Goal: Use online tool/utility: Use online tool/utility

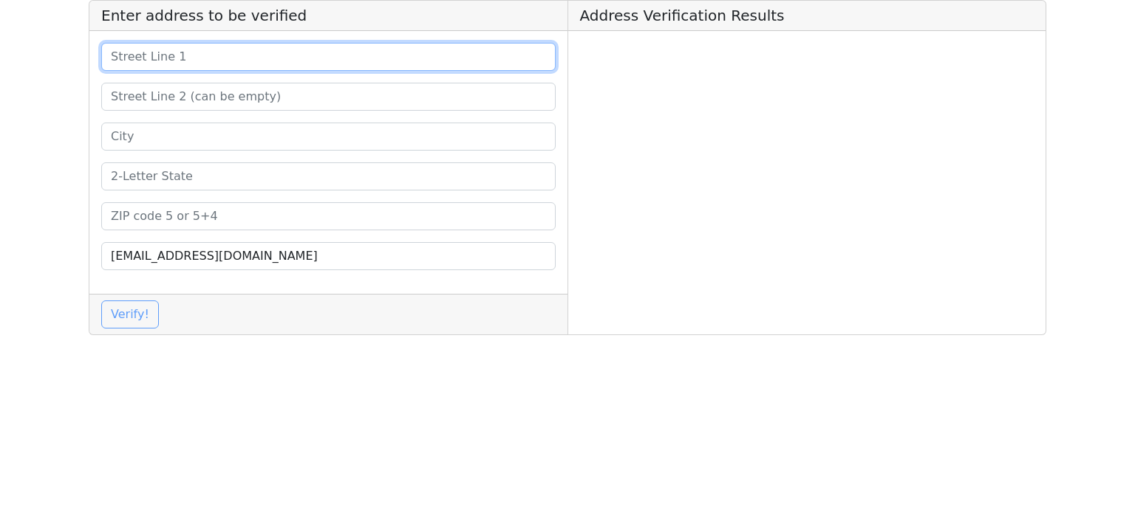
click at [301, 61] on input at bounding box center [328, 57] width 454 height 28
paste input "[STREET_ADDRESS]"
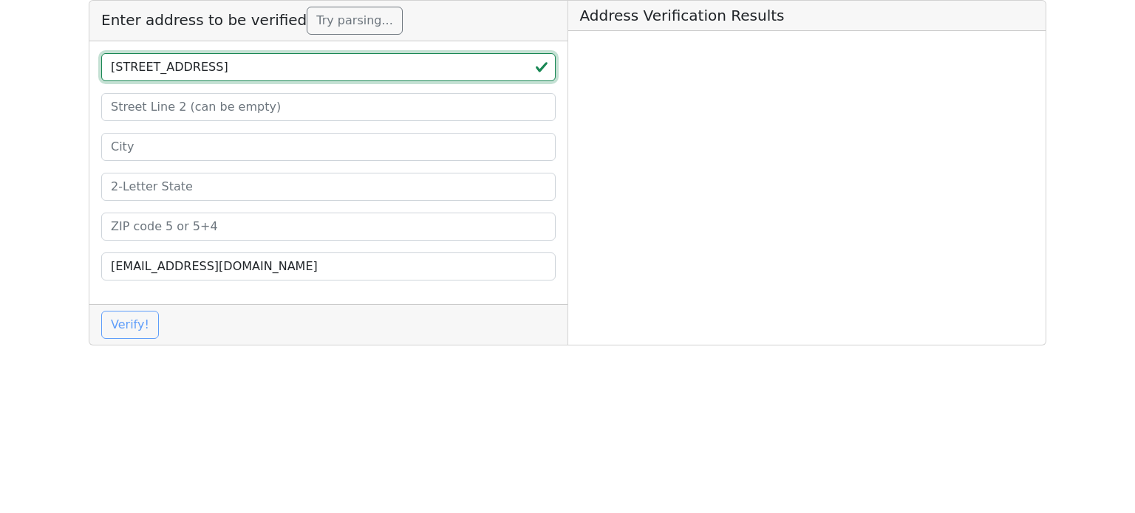
click at [337, 72] on input "[STREET_ADDRESS]" at bounding box center [328, 67] width 454 height 28
click at [344, 66] on input "[STREET_ADDRESS]" at bounding box center [328, 67] width 454 height 28
drag, startPoint x: 360, startPoint y: 67, endPoint x: 250, endPoint y: 112, distance: 118.0
click at [268, 76] on input "[STREET_ADDRESS]" at bounding box center [328, 67] width 454 height 28
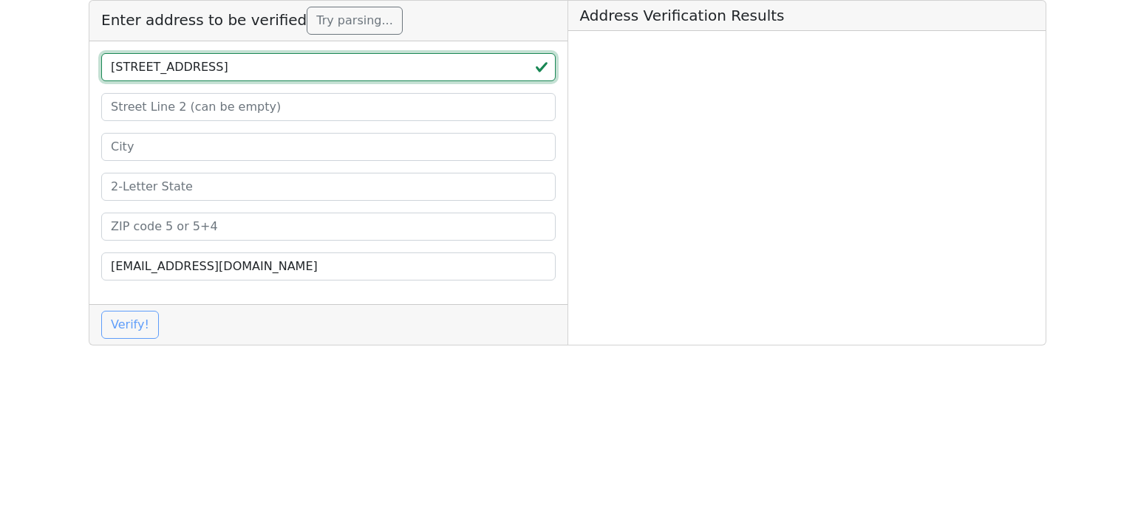
type input "[STREET_ADDRESS]"
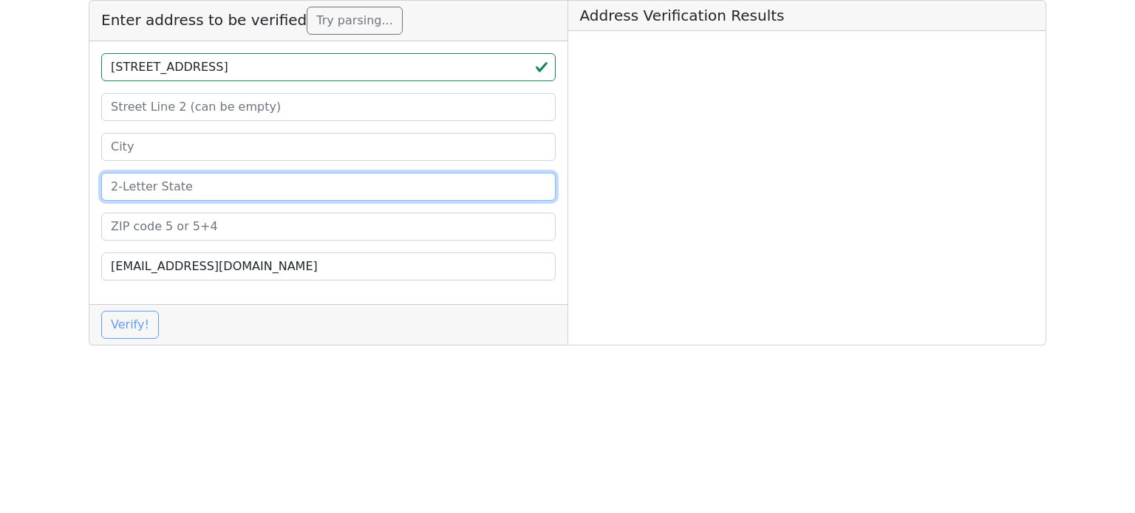
click at [204, 177] on input at bounding box center [328, 187] width 454 height 28
paste input "DE"
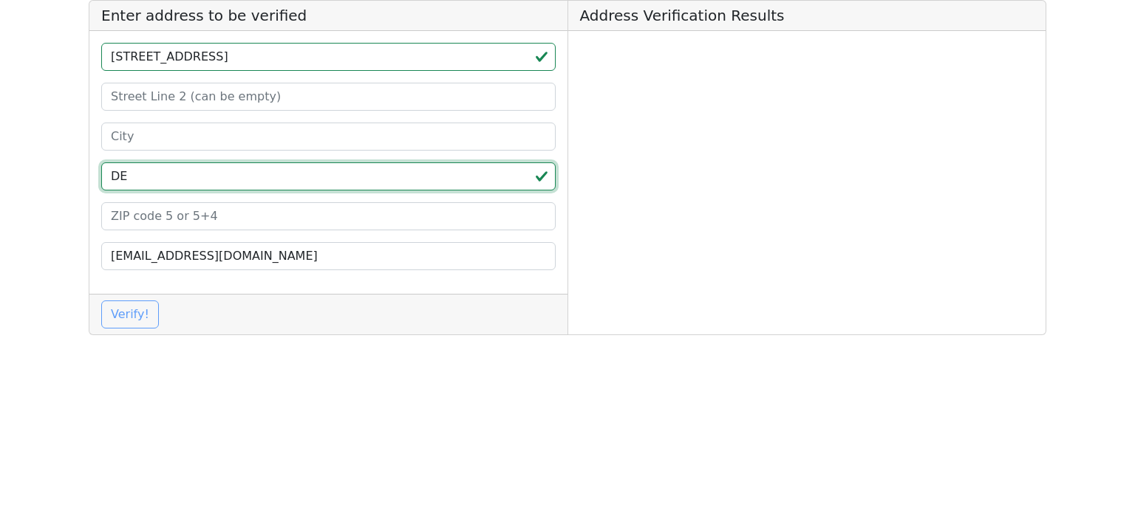
type input "DE"
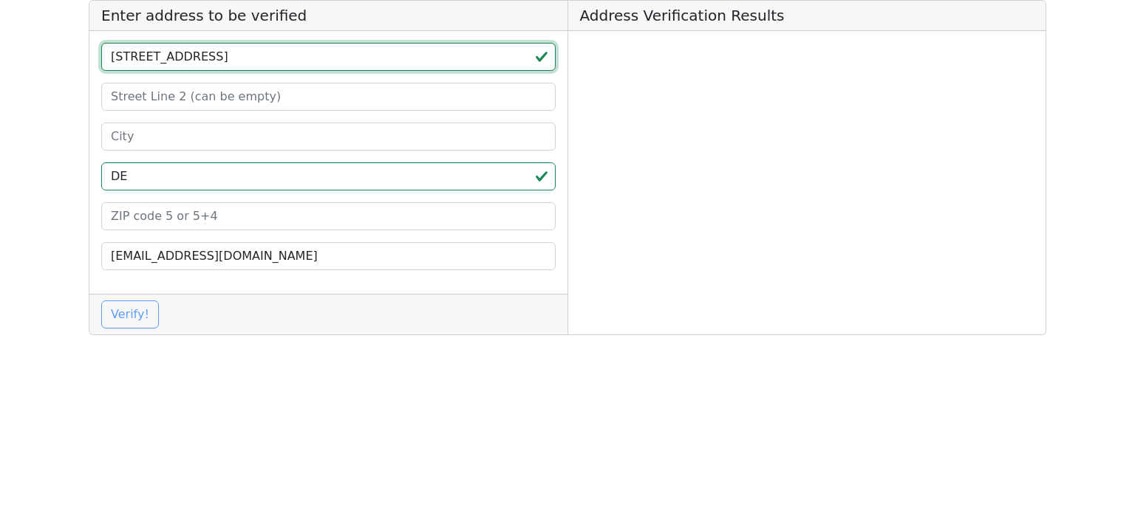
drag, startPoint x: 257, startPoint y: 61, endPoint x: 218, endPoint y: 64, distance: 39.2
click at [218, 64] on input "[STREET_ADDRESS]" at bounding box center [328, 57] width 454 height 28
type input "[STREET_ADDRESS]"
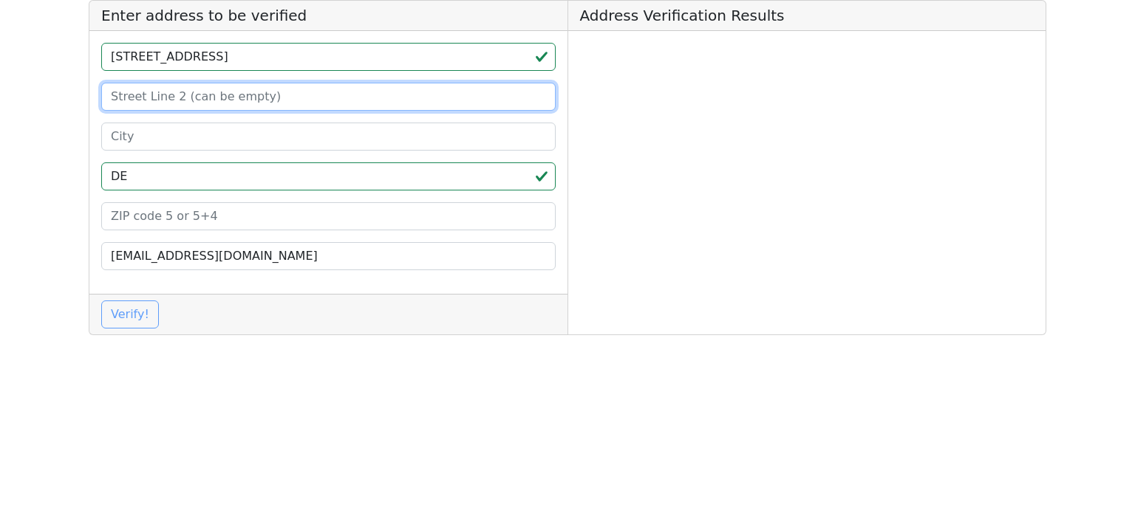
click at [210, 104] on input at bounding box center [328, 97] width 454 height 28
paste input "STE 404"
type input "STE 404"
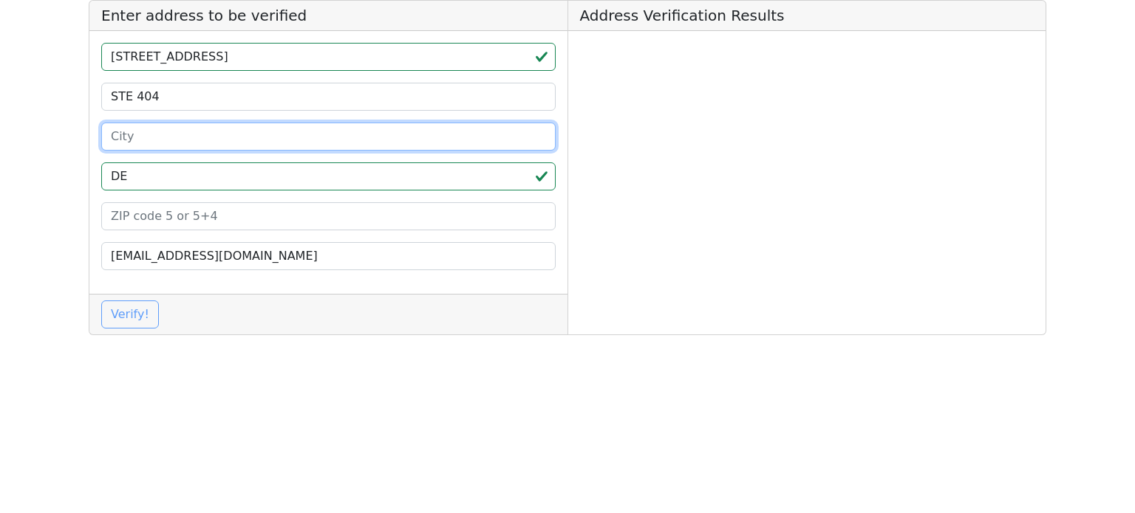
click at [176, 141] on input at bounding box center [328, 137] width 454 height 28
paste input "STE 404"
type input "STE 404"
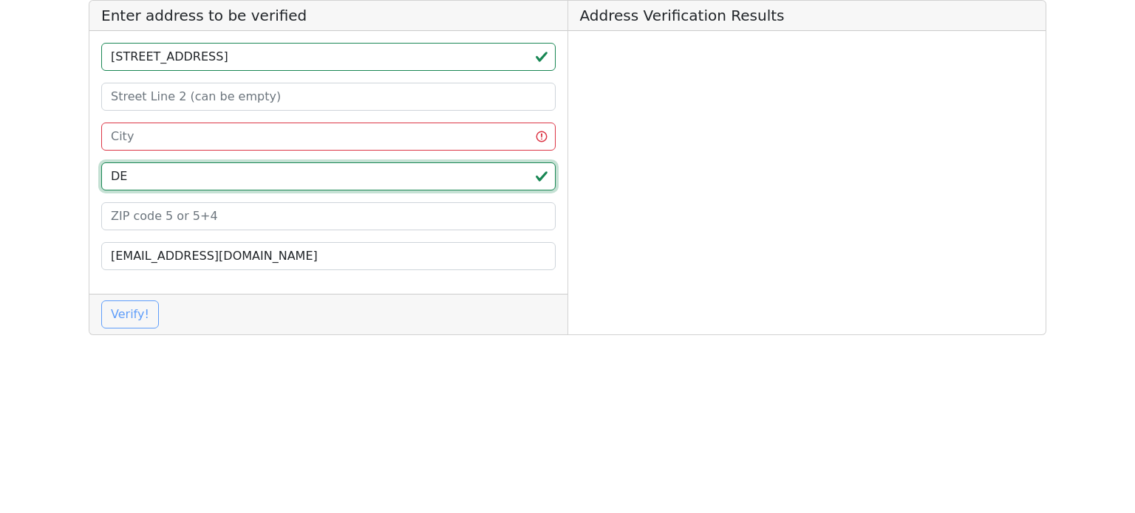
type input "[STREET_ADDRESS]"
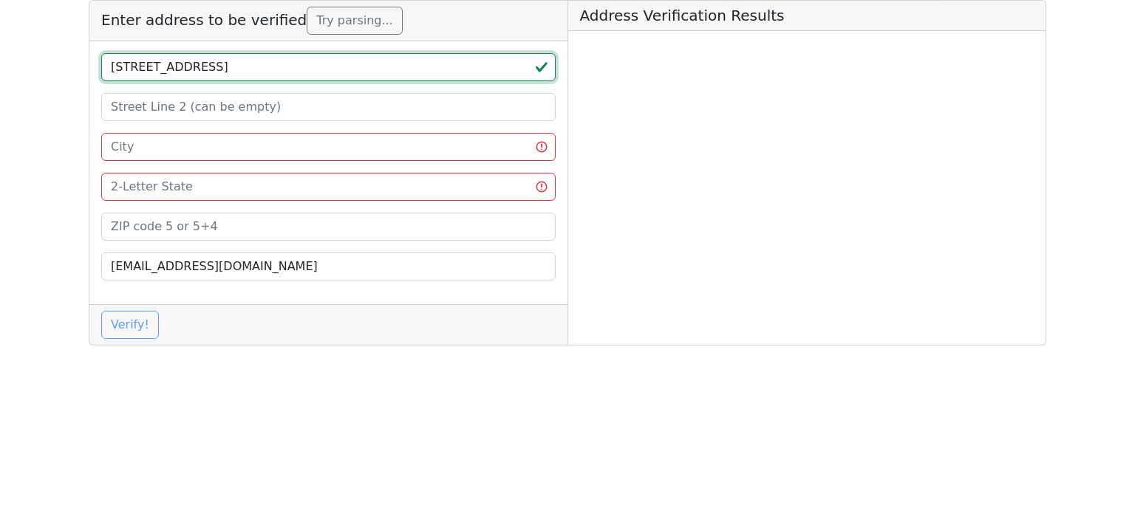
type input "[STREET_ADDRESS]"
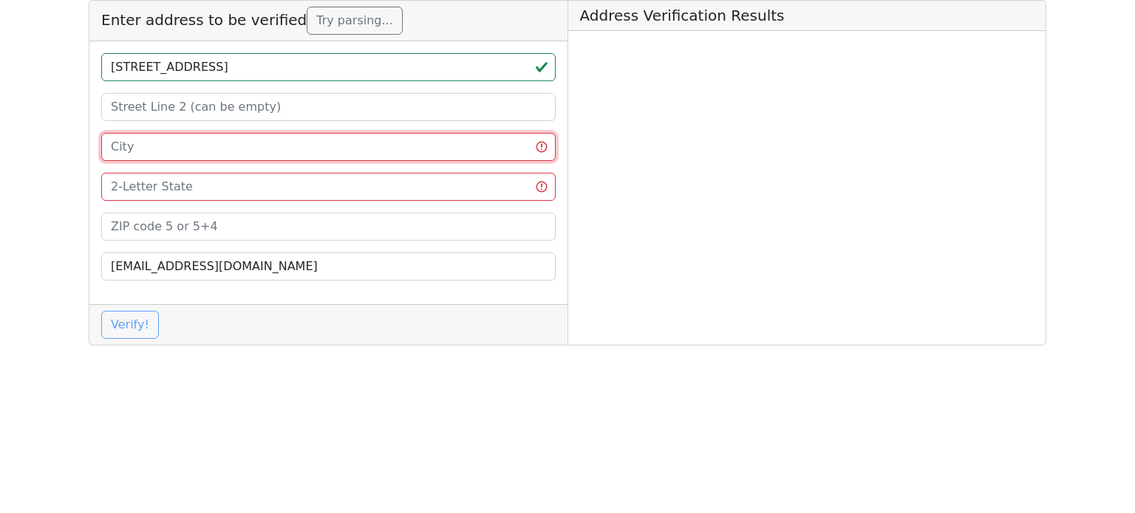
click at [174, 145] on input at bounding box center [328, 147] width 454 height 28
paste input "[GEOGRAPHIC_DATA]"
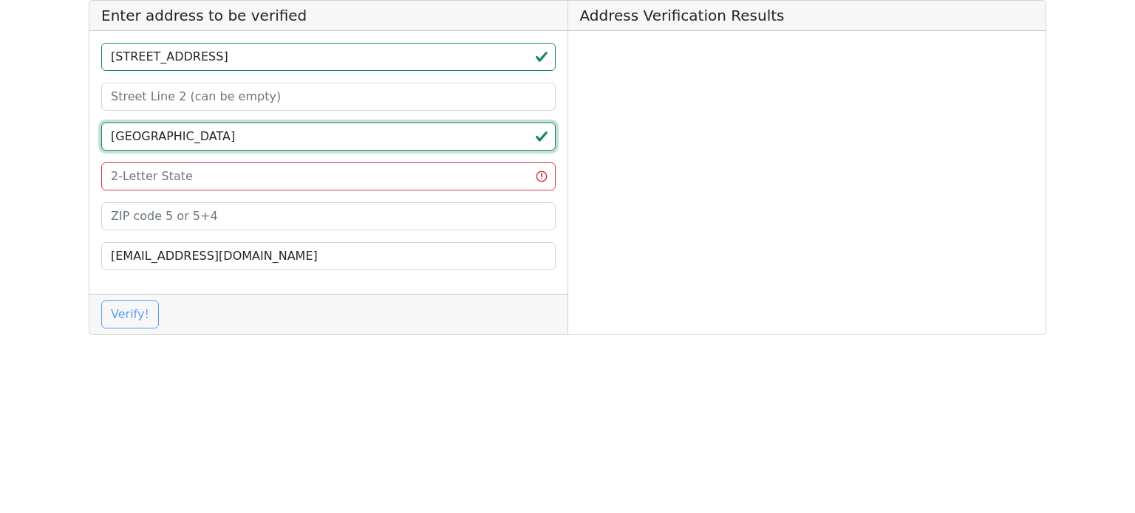
type input "[GEOGRAPHIC_DATA]"
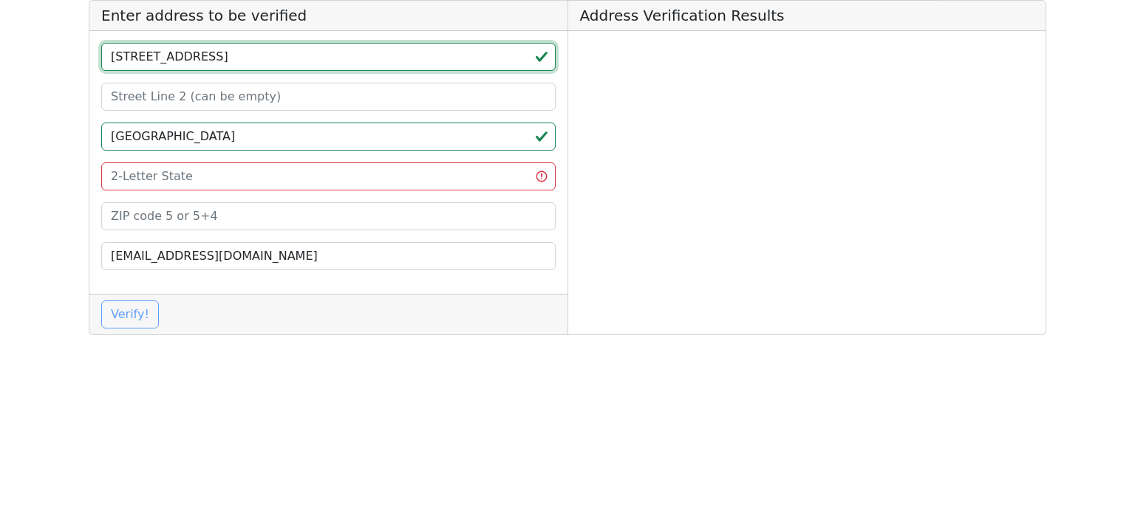
drag, startPoint x: 252, startPoint y: 58, endPoint x: 220, endPoint y: 62, distance: 32.0
click at [220, 62] on input "[STREET_ADDRESS]" at bounding box center [328, 57] width 454 height 28
type input "[STREET_ADDRESS]"
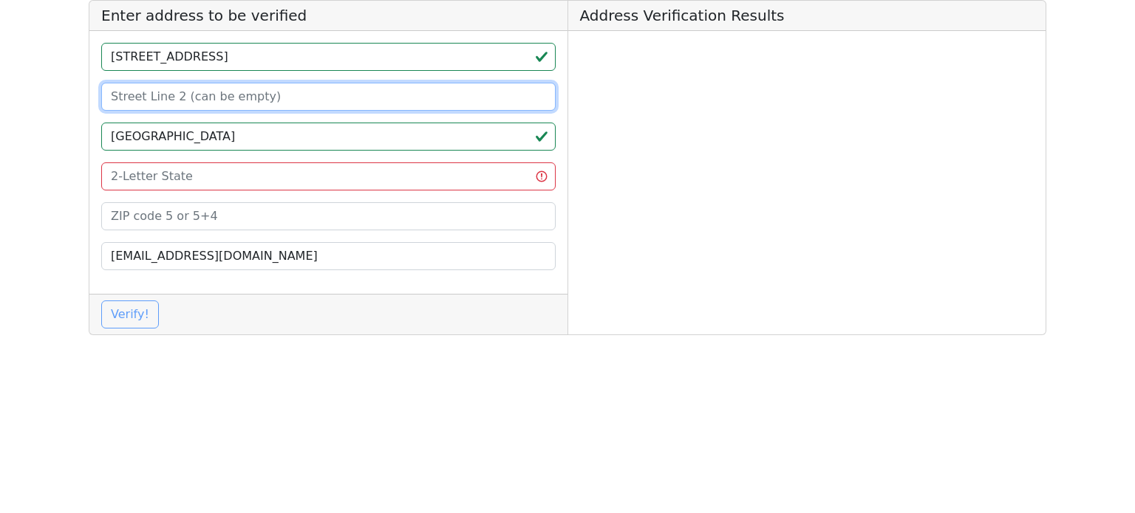
click at [217, 91] on input at bounding box center [328, 97] width 454 height 28
paste input "STE 404"
type input "STE 404"
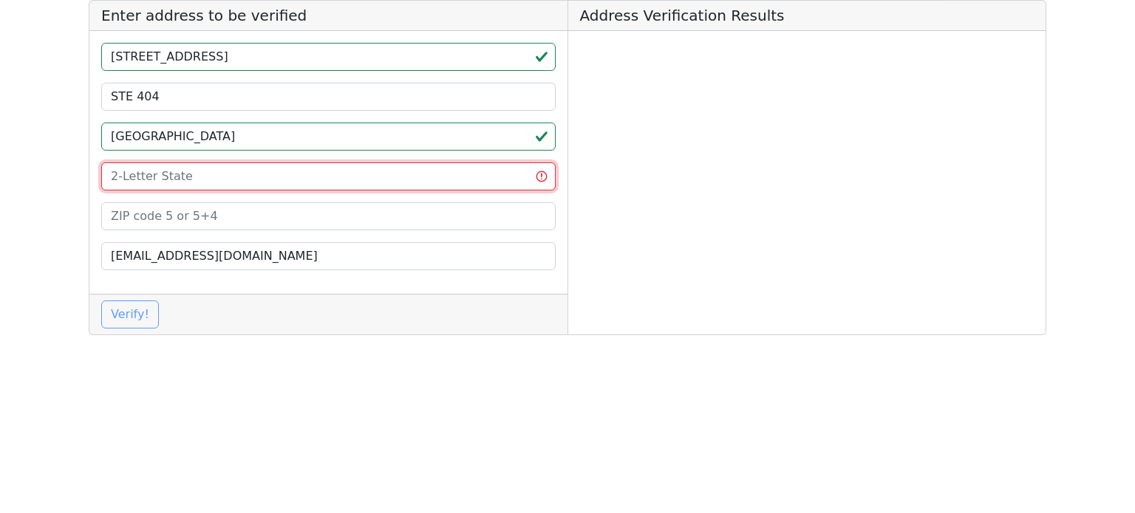
click at [179, 185] on input at bounding box center [328, 177] width 454 height 28
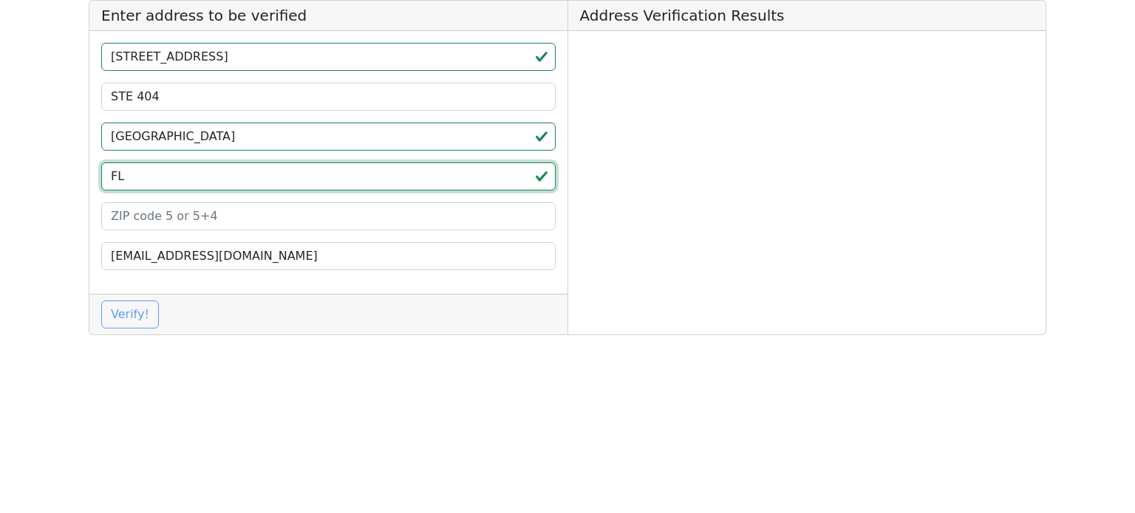
type input "FL"
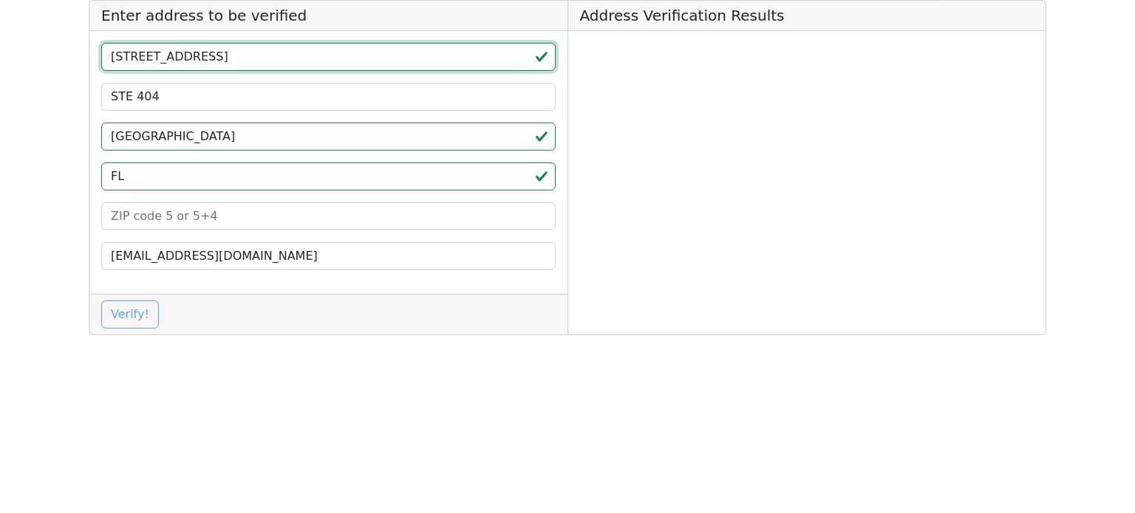
drag, startPoint x: 205, startPoint y: 62, endPoint x: 214, endPoint y: 60, distance: 9.9
click at [214, 60] on input "[STREET_ADDRESS]" at bounding box center [328, 57] width 454 height 28
click at [214, 59] on input "[STREET_ADDRESS]" at bounding box center [328, 57] width 454 height 28
drag, startPoint x: 214, startPoint y: 59, endPoint x: 250, endPoint y: 58, distance: 36.2
click at [250, 58] on input "[STREET_ADDRESS]" at bounding box center [328, 57] width 454 height 28
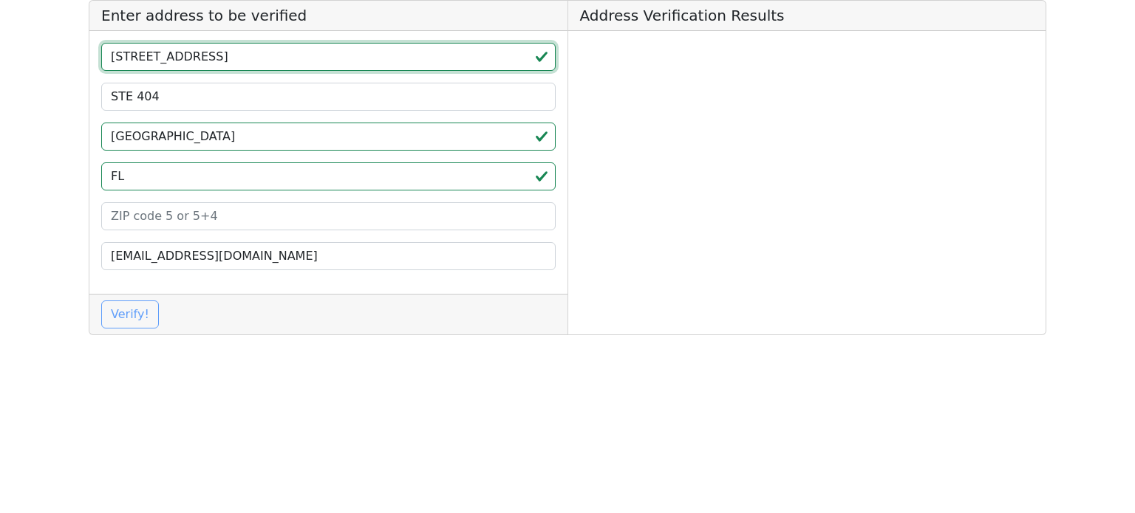
click at [251, 58] on input "[STREET_ADDRESS]" at bounding box center [328, 57] width 454 height 28
type input "2001 W SAMPLE RD"
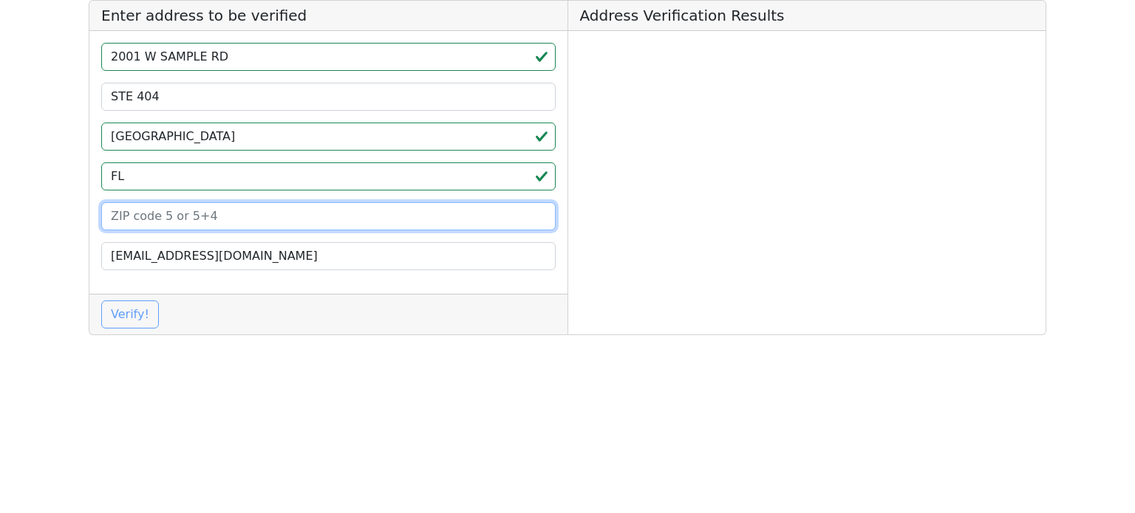
click at [162, 222] on input at bounding box center [328, 216] width 454 height 28
paste input "33064"
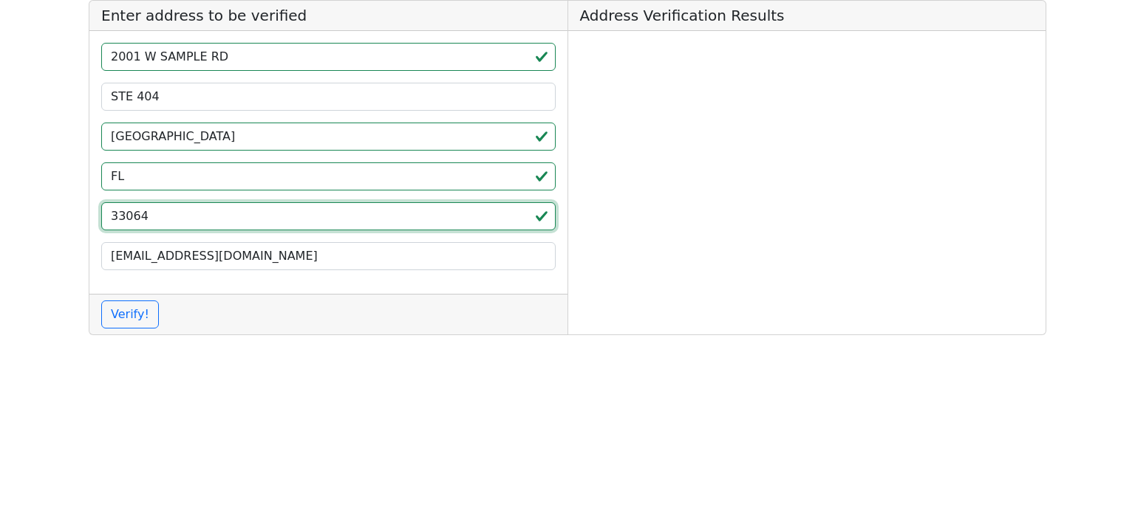
type input "33064"
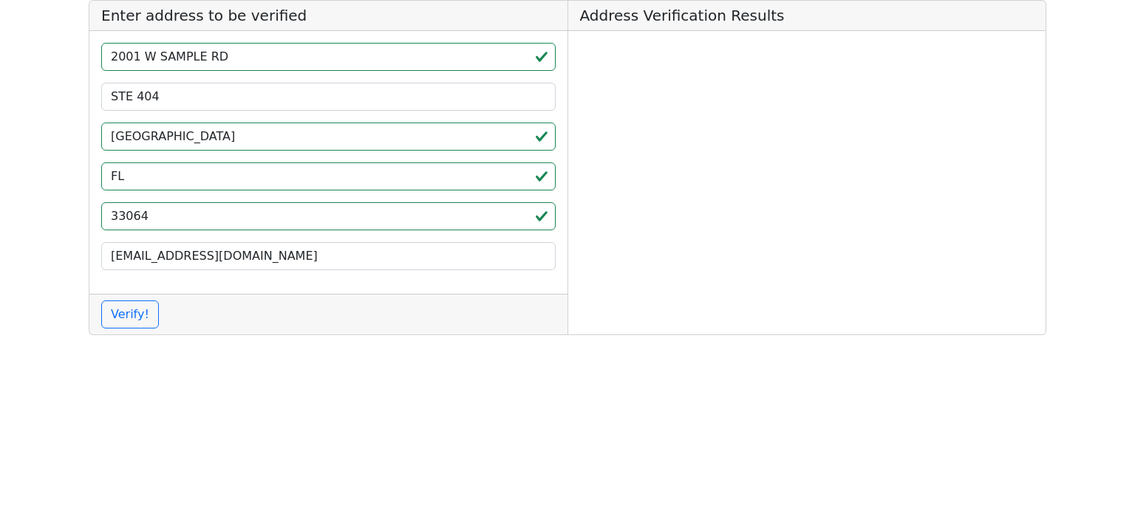
click at [130, 327] on div "Verify!" at bounding box center [328, 314] width 478 height 41
click at [130, 324] on button "Verify!" at bounding box center [130, 315] width 58 height 28
click at [324, 347] on html "Enter address to be verified [STREET_ADDRESS] [EMAIL_ADDRESS][DOMAIN_NAME] Veri…" at bounding box center [567, 173] width 1135 height 347
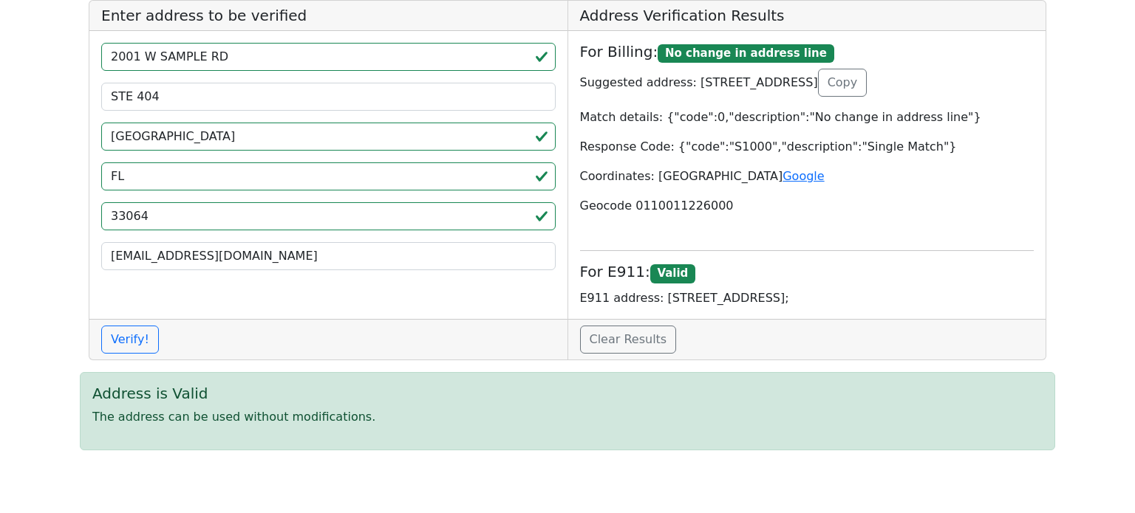
drag, startPoint x: 0, startPoint y: 250, endPoint x: 18, endPoint y: 245, distance: 18.7
click at [0, 250] on app-root "Enter address to be verified [STREET_ADDRESS] [EMAIL_ADDRESS][DOMAIN_NAME] Veri…" at bounding box center [567, 231] width 1135 height 462
drag, startPoint x: 685, startPoint y: 76, endPoint x: 957, endPoint y: 76, distance: 271.8
click at [957, 76] on p "Suggested address: [STREET_ADDRESS] Copy" at bounding box center [807, 83] width 454 height 28
click at [936, 85] on p "Suggested address: [STREET_ADDRESS] Copy" at bounding box center [807, 83] width 454 height 28
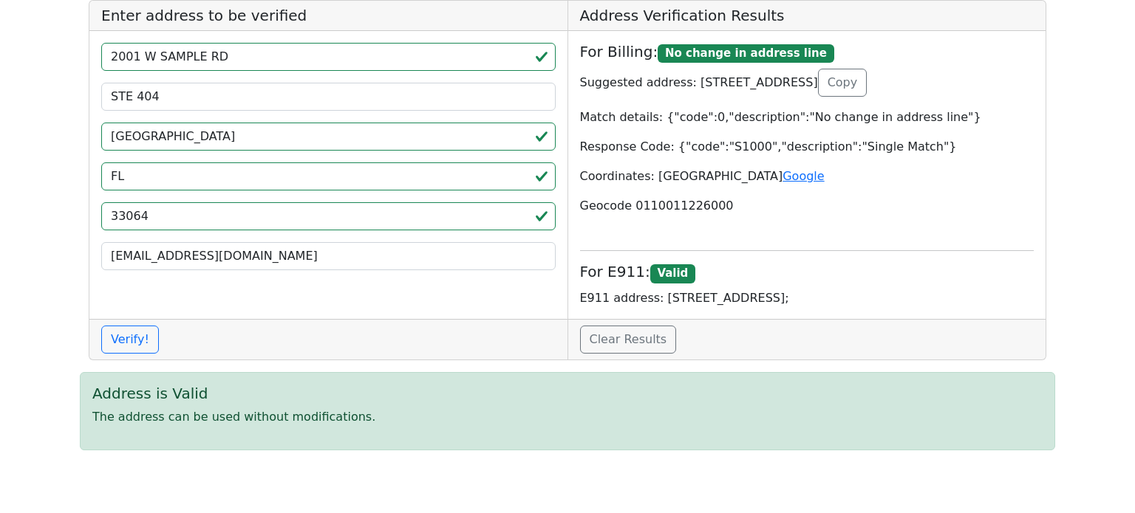
click at [967, 76] on p "Suggested address: [STREET_ADDRESS] Copy" at bounding box center [807, 83] width 454 height 28
copy p "33064"
click at [575, 115] on div "For Billing: No change in address line Suggested address: [STREET_ADDRESS] Copy…" at bounding box center [807, 129] width 478 height 196
click at [818, 97] on button "Copy" at bounding box center [842, 83] width 49 height 28
